Goal: Information Seeking & Learning: Learn about a topic

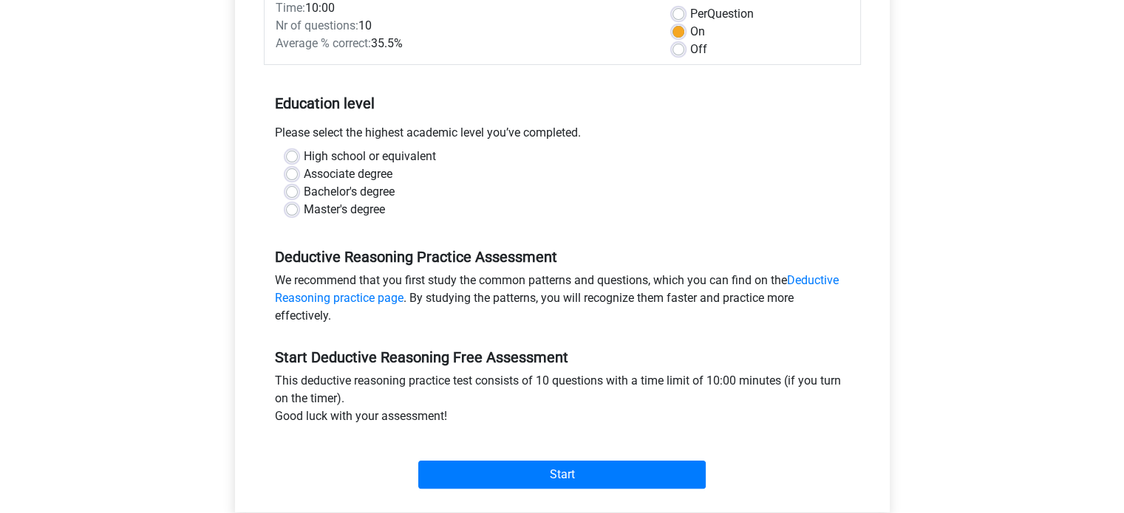
scroll to position [222, 0]
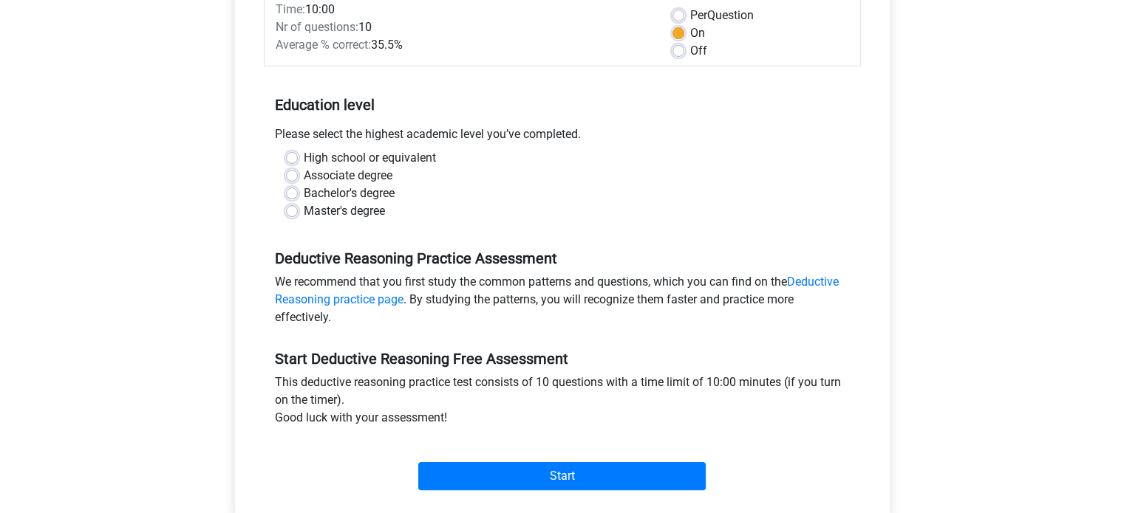
click at [329, 209] on label "Master's degree" at bounding box center [344, 211] width 81 height 18
click at [298, 209] on input "Master's degree" at bounding box center [292, 209] width 12 height 15
radio input "true"
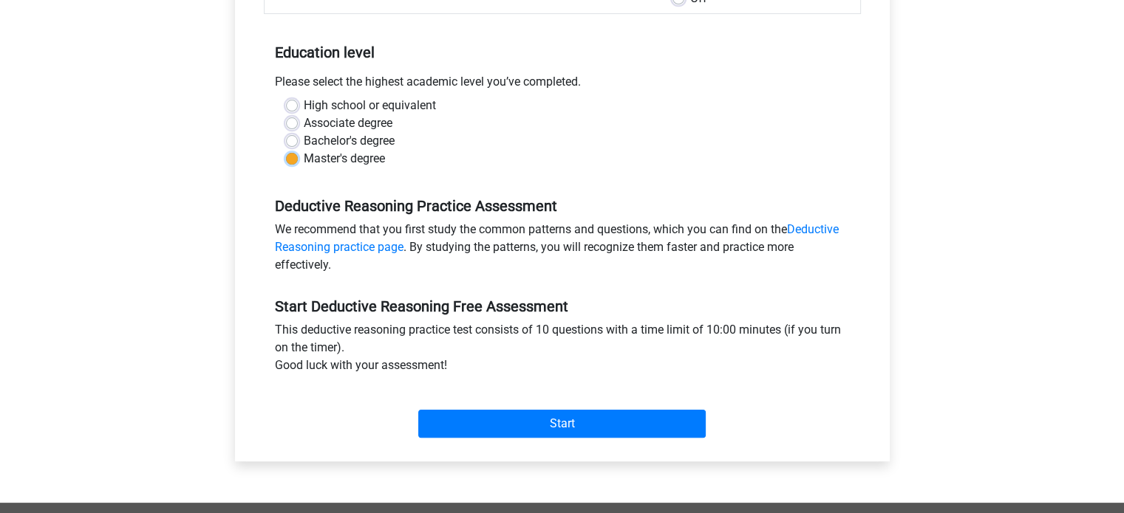
scroll to position [295, 0]
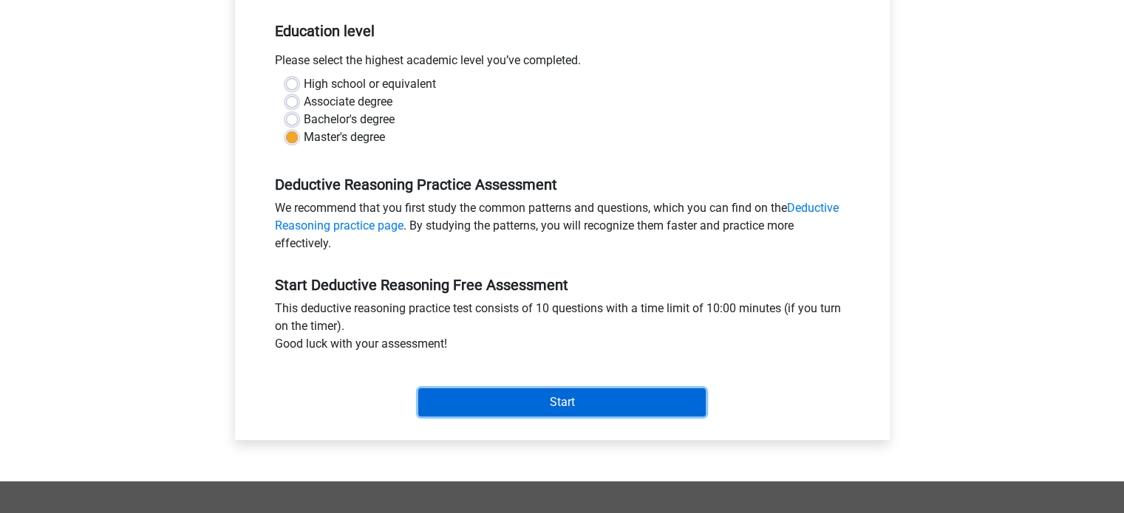
click at [517, 393] on input "Start" at bounding box center [561, 403] width 287 height 28
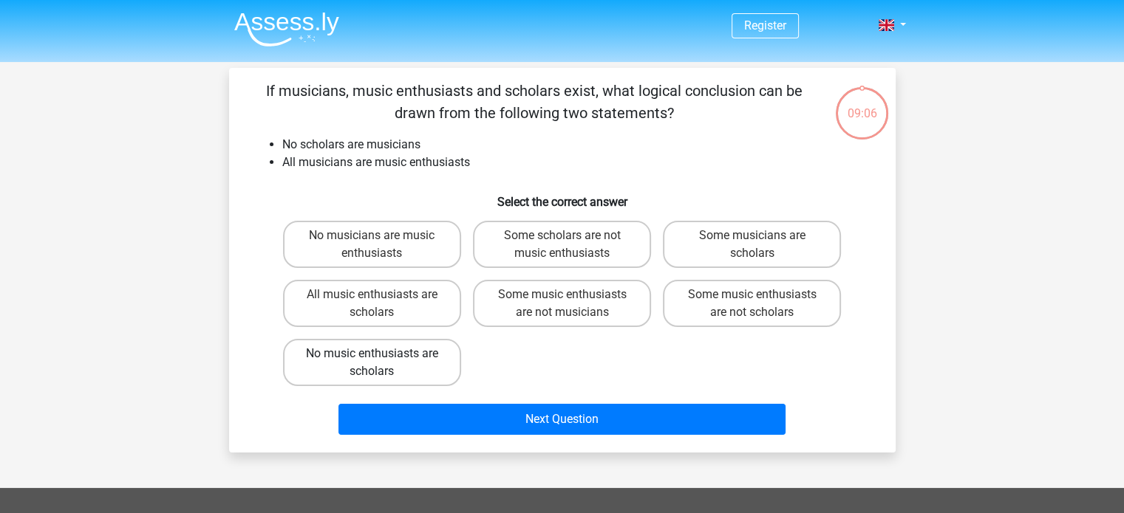
click at [369, 366] on label "No music enthusiasts are scholars" at bounding box center [372, 362] width 178 height 47
click at [372, 363] on input "No music enthusiasts are scholars" at bounding box center [377, 359] width 10 height 10
radio input "true"
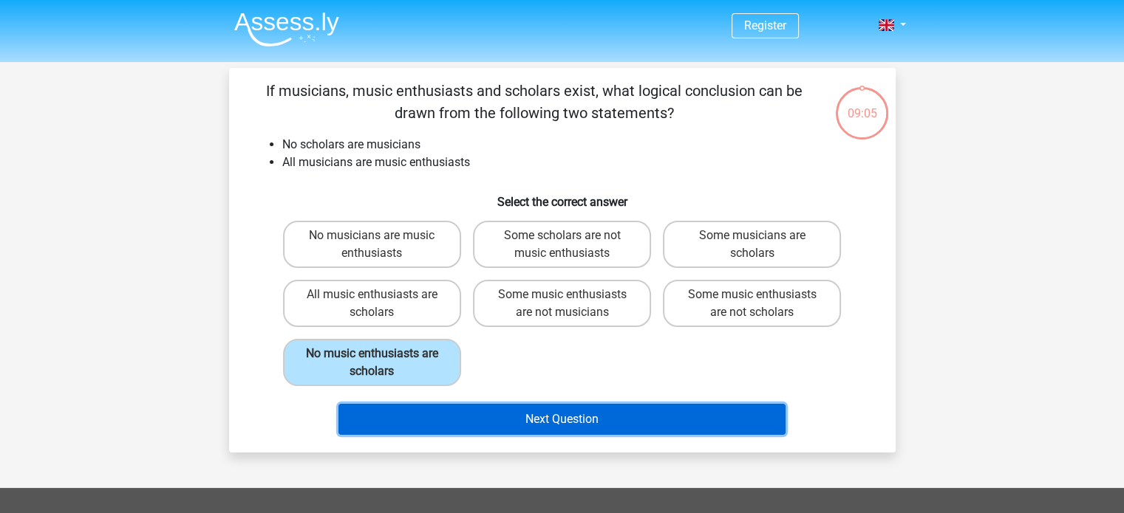
click at [470, 413] on button "Next Question" at bounding box center [561, 419] width 447 height 31
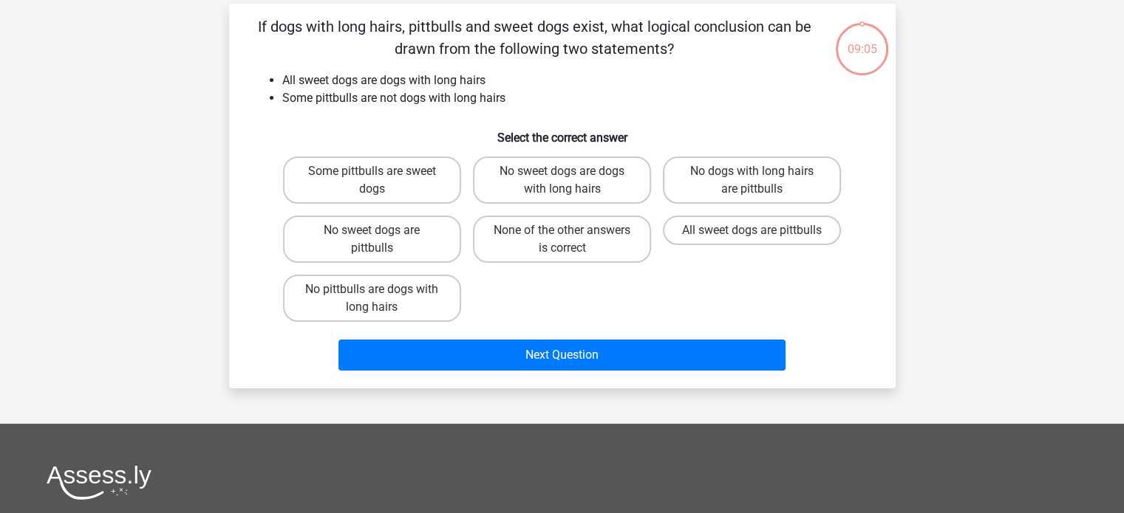
scroll to position [68, 0]
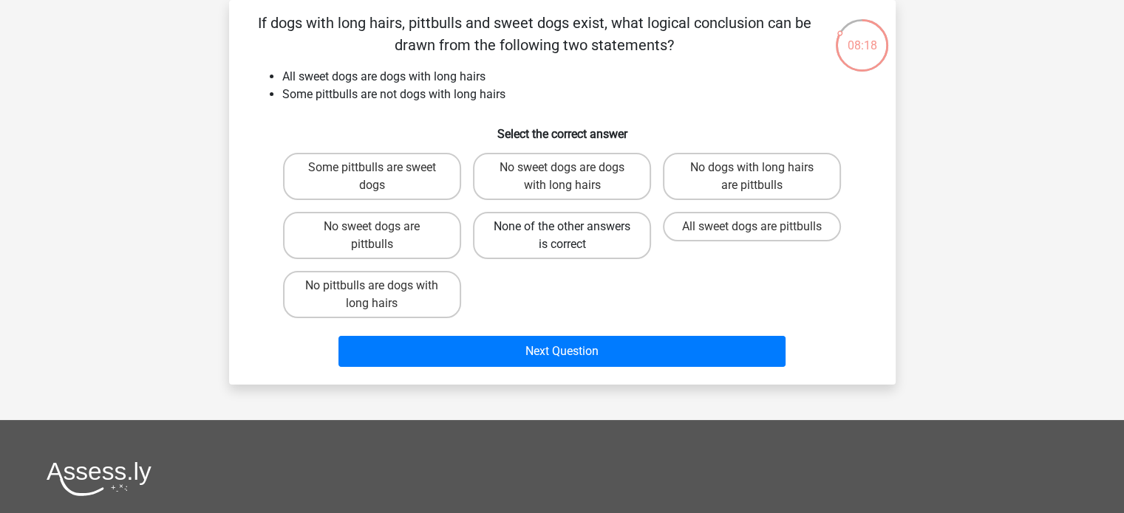
click at [553, 239] on label "None of the other answers is correct" at bounding box center [562, 235] width 178 height 47
click at [561, 236] on input "None of the other answers is correct" at bounding box center [566, 232] width 10 height 10
radio input "true"
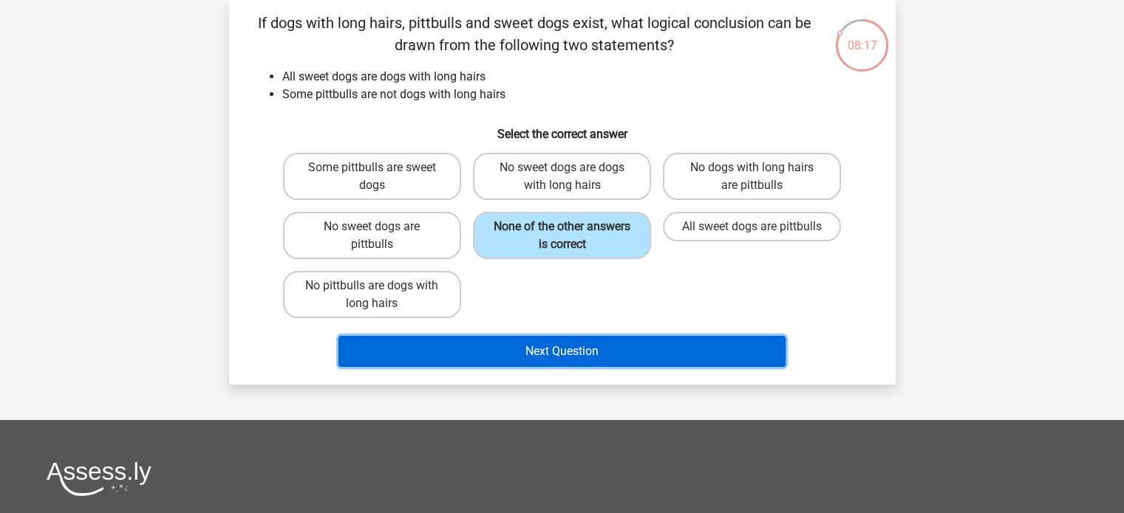
click at [538, 359] on button "Next Question" at bounding box center [561, 351] width 447 height 31
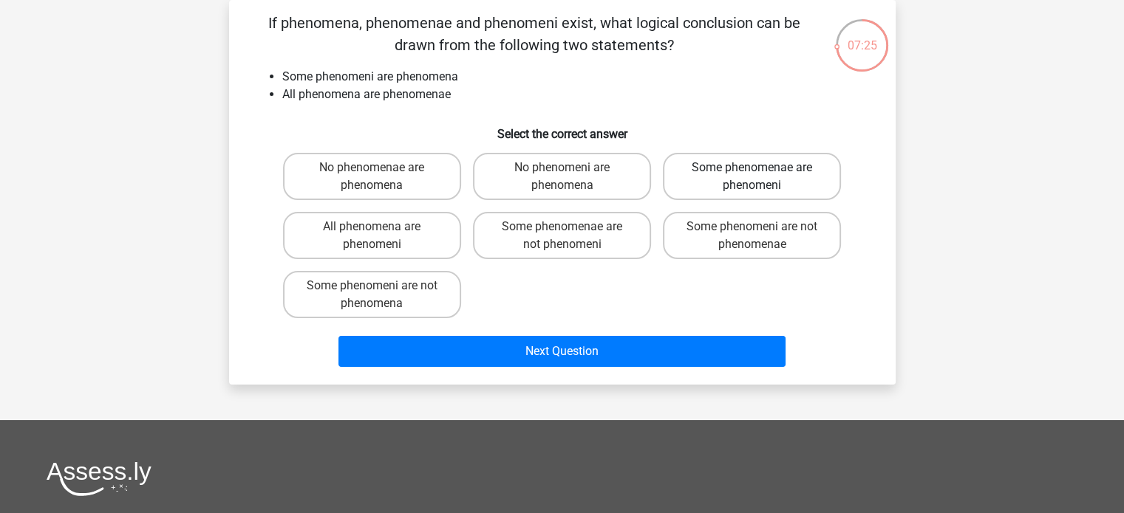
click at [705, 177] on label "Some phenomenae are phenomeni" at bounding box center [752, 176] width 178 height 47
click at [752, 177] on input "Some phenomenae are phenomeni" at bounding box center [757, 173] width 10 height 10
radio input "true"
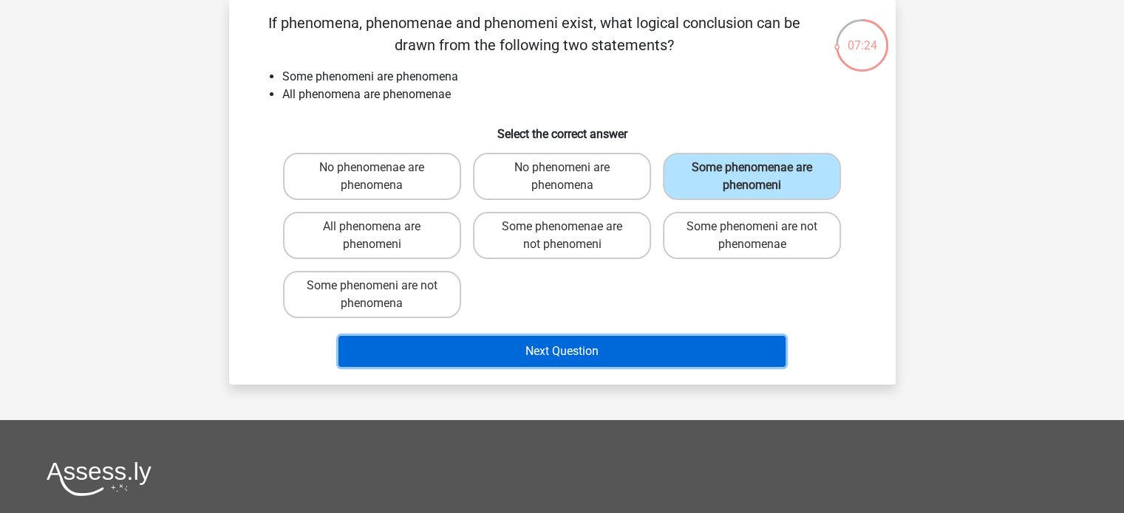
click at [594, 341] on button "Next Question" at bounding box center [561, 351] width 447 height 31
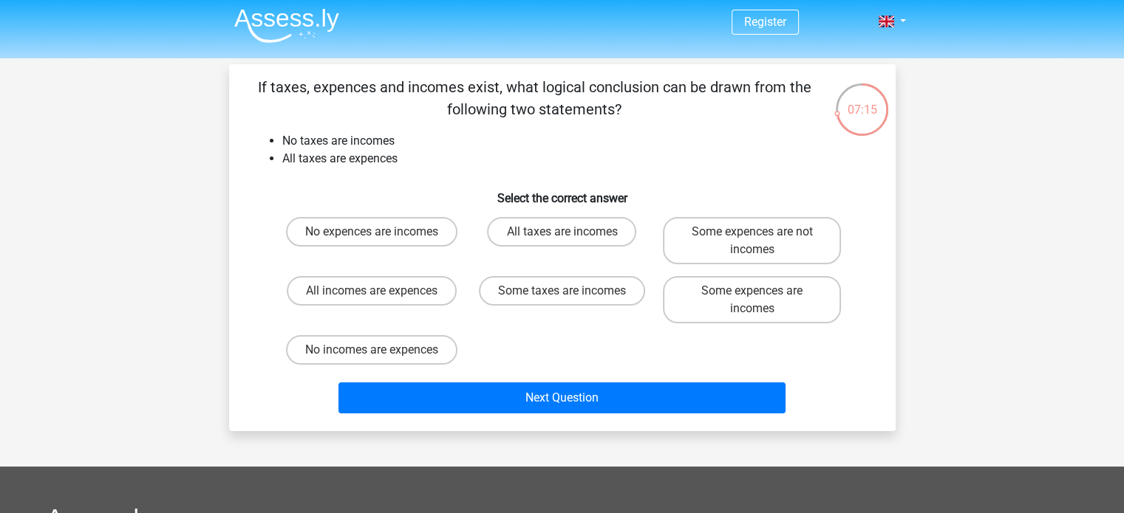
scroll to position [0, 0]
